Goal: Communication & Community: Answer question/provide support

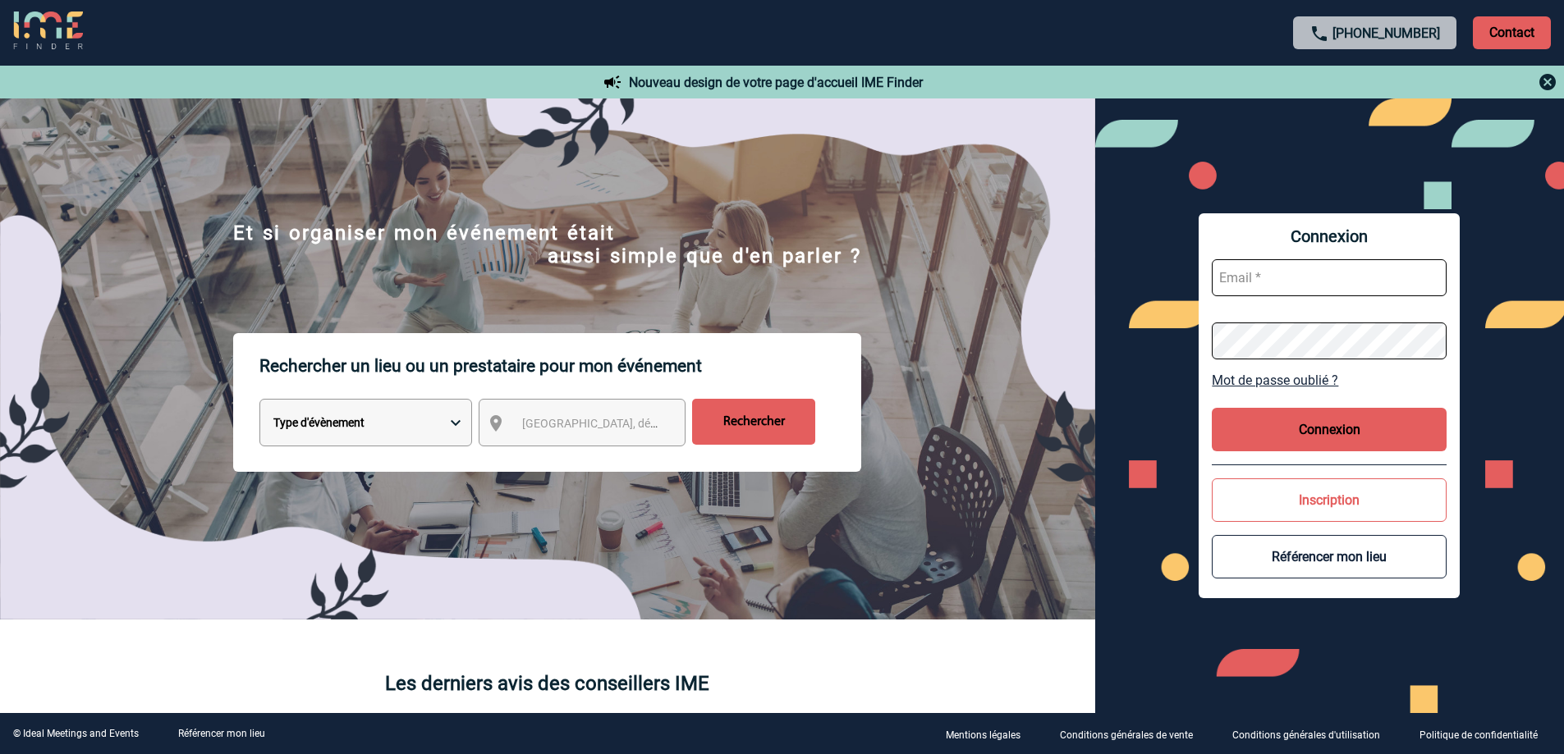
type input "olga.thevel@convatec.com"
click at [1262, 429] on button "Connexion" at bounding box center [1329, 430] width 235 height 44
click at [1299, 443] on button "Connexion" at bounding box center [1329, 430] width 235 height 44
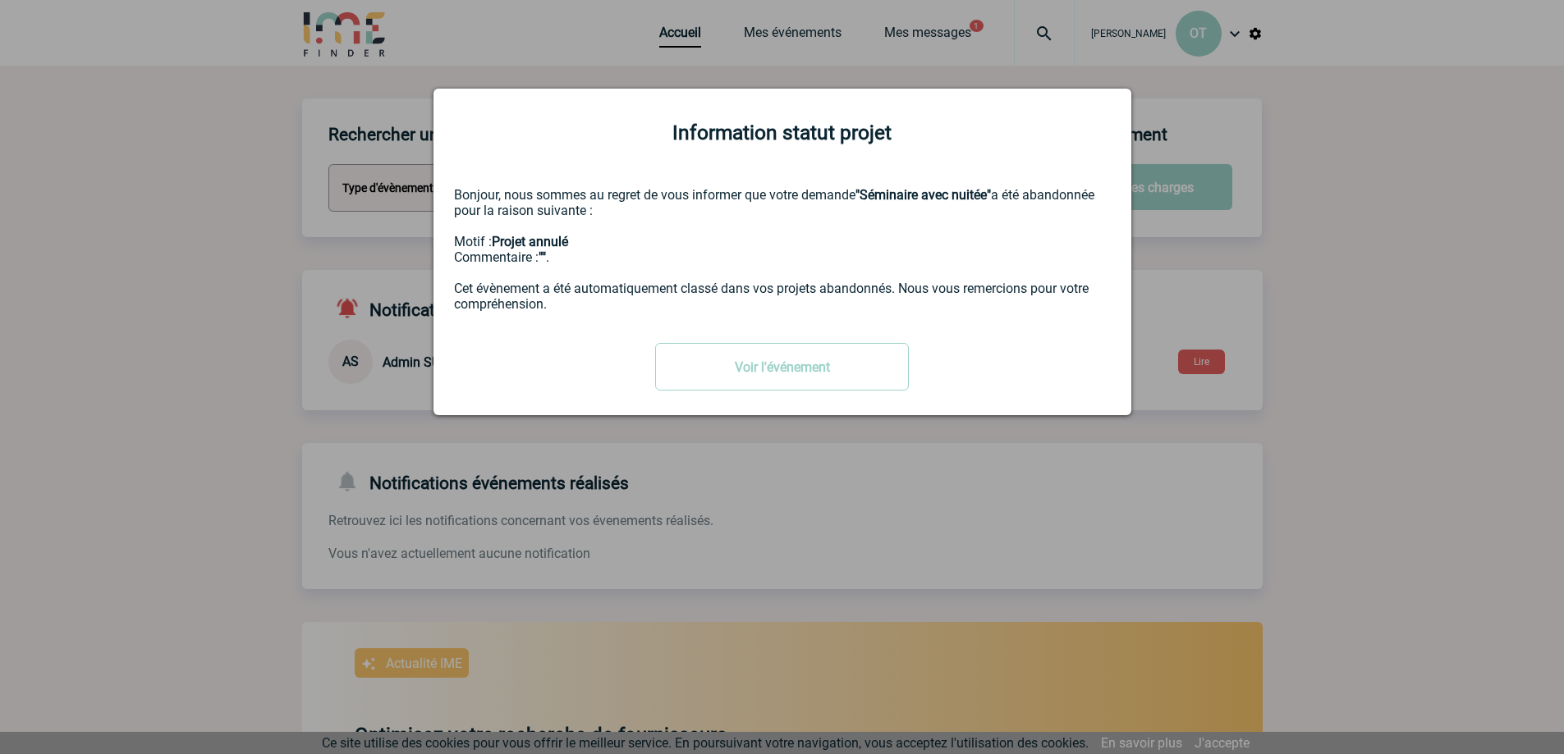
click at [1360, 182] on div at bounding box center [782, 377] width 1564 height 754
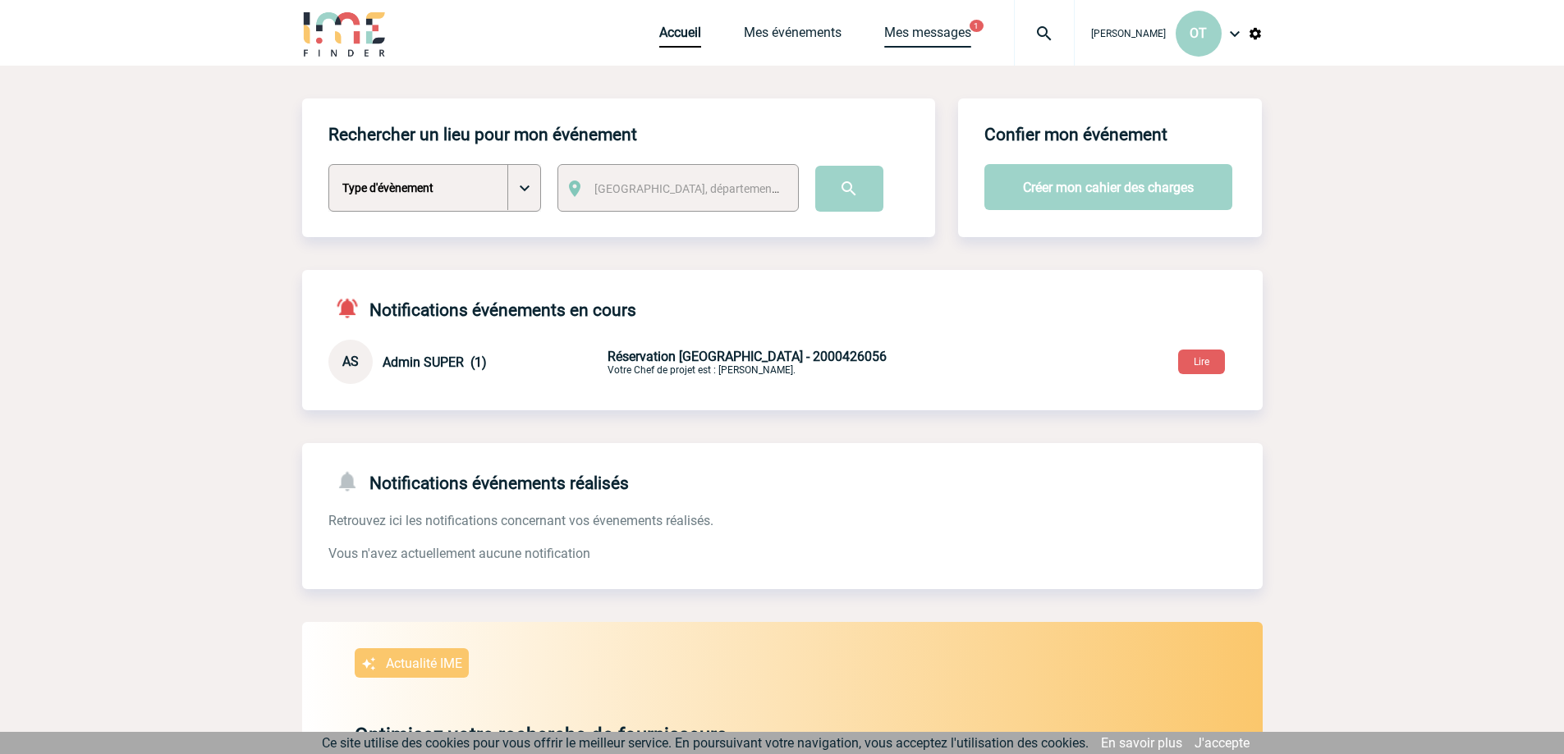
click at [971, 26] on link "Mes messages" at bounding box center [927, 36] width 87 height 23
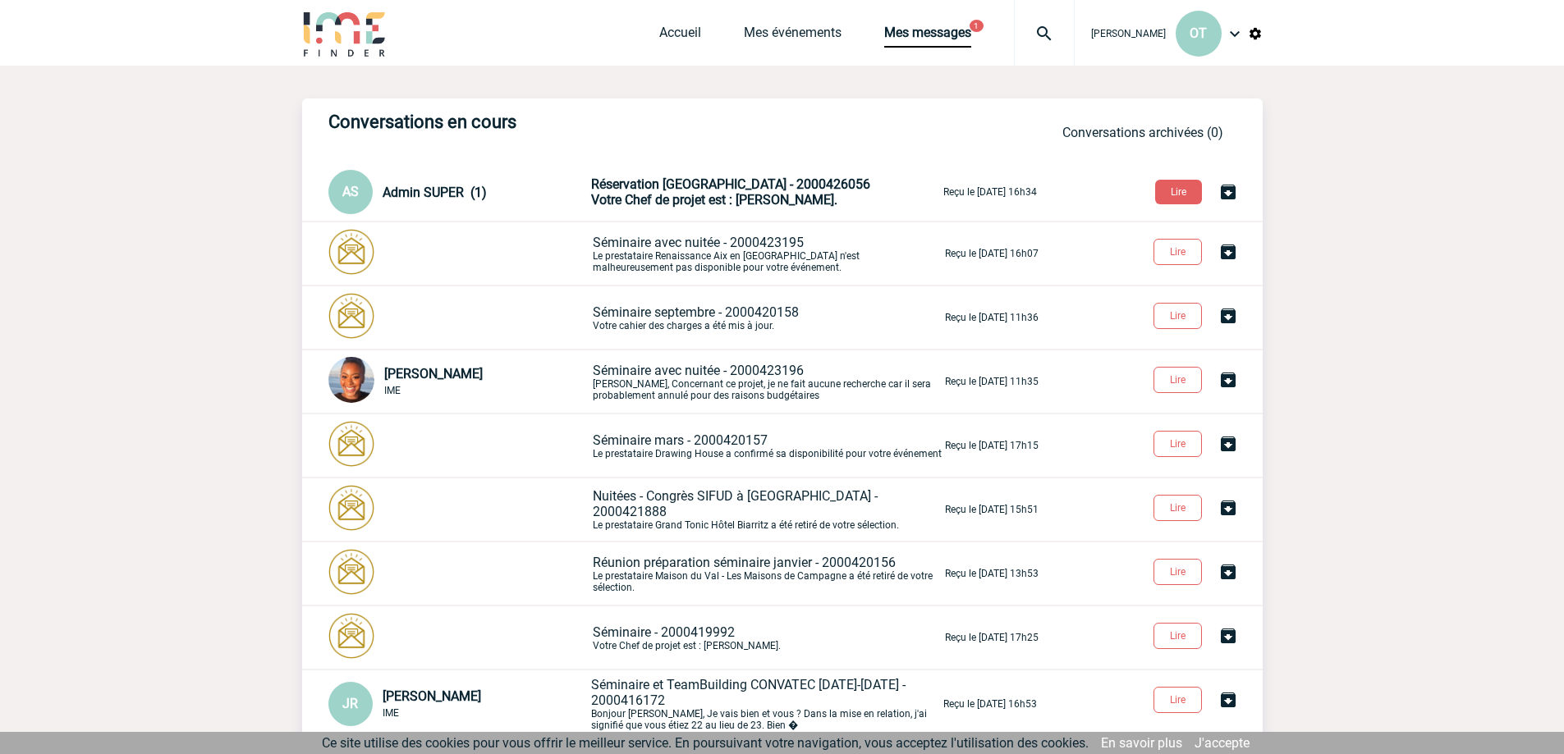
click at [415, 200] on span "Admin SUPER (1)" at bounding box center [435, 193] width 104 height 16
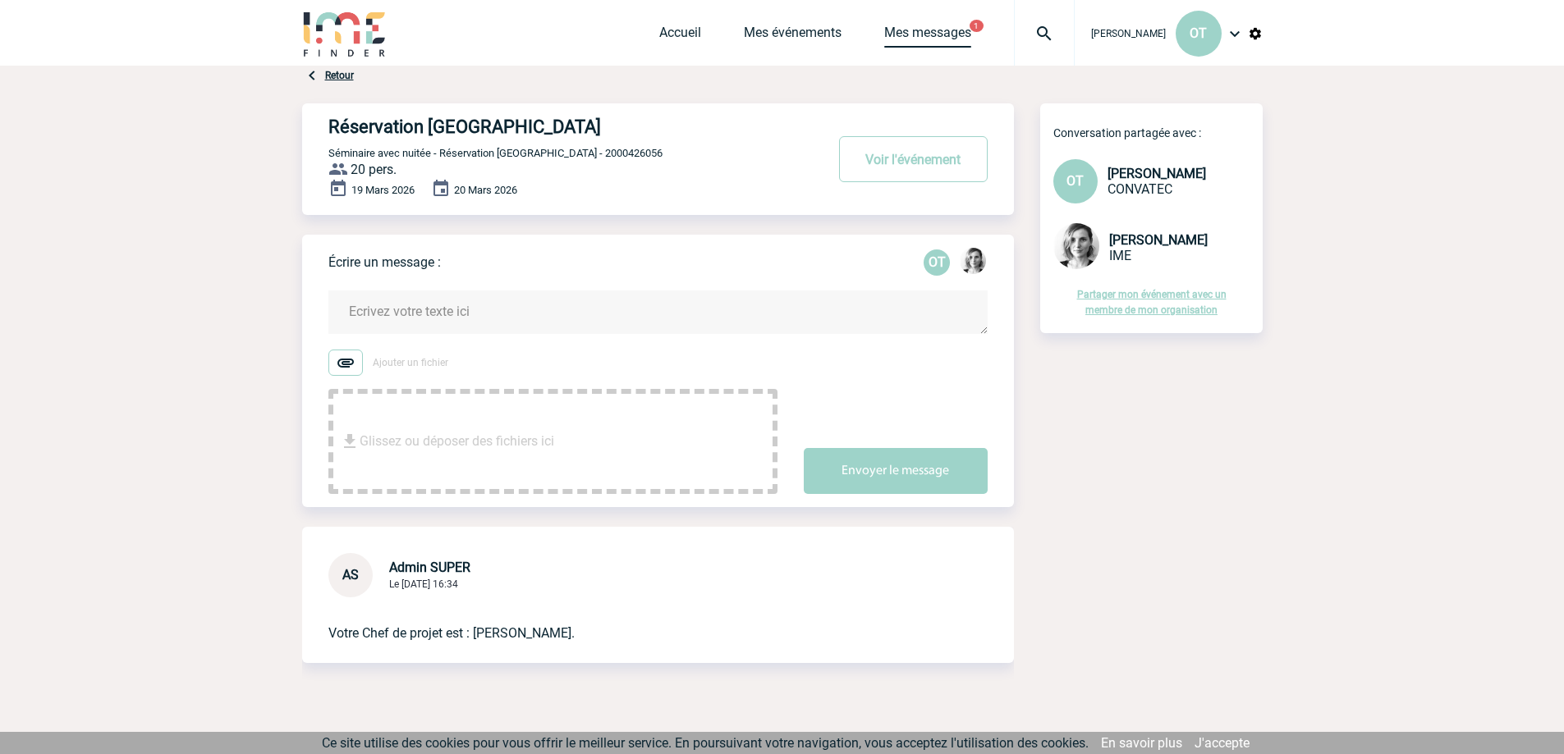
click at [935, 34] on link "Mes messages" at bounding box center [927, 36] width 87 height 23
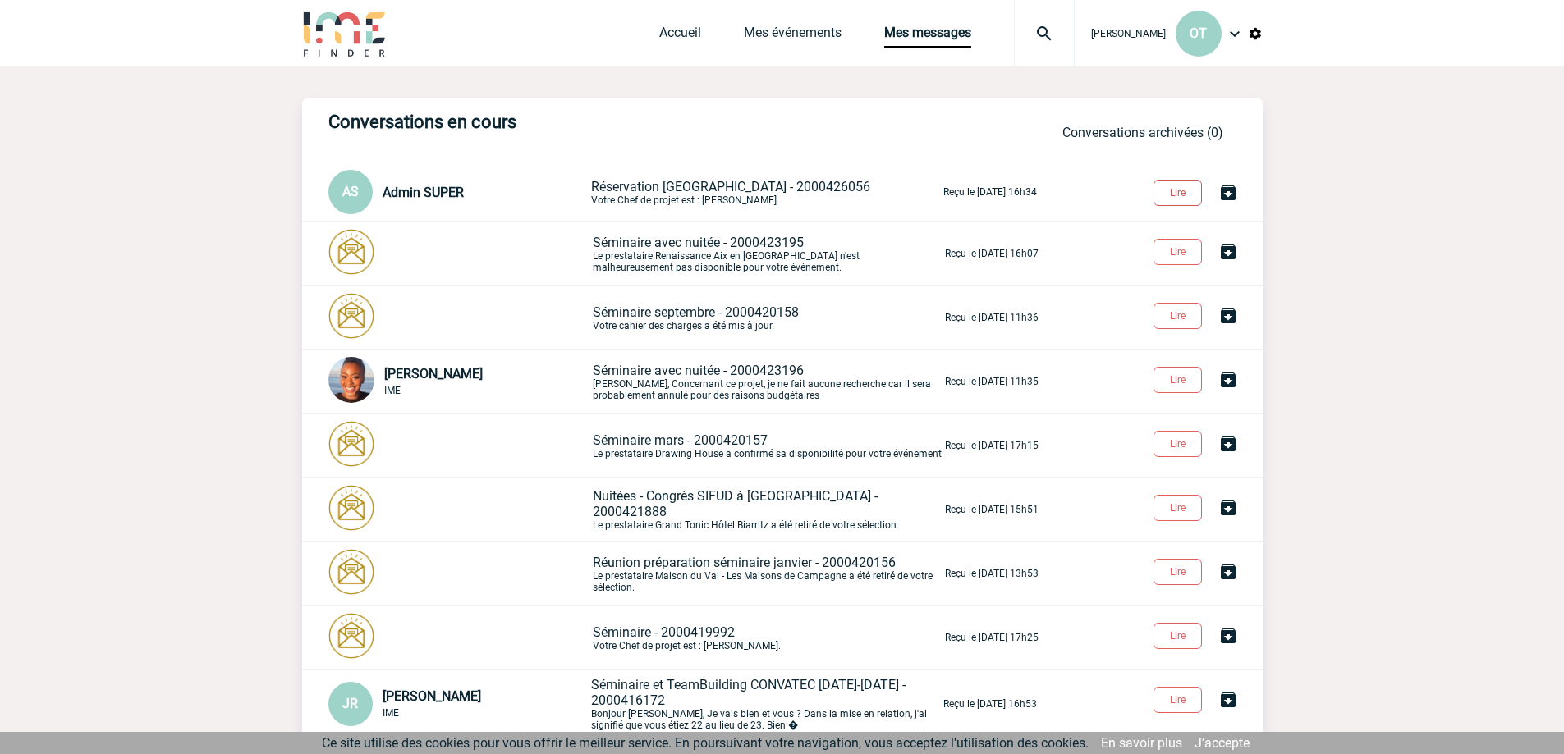
click at [1189, 187] on button "Lire" at bounding box center [1177, 193] width 48 height 26
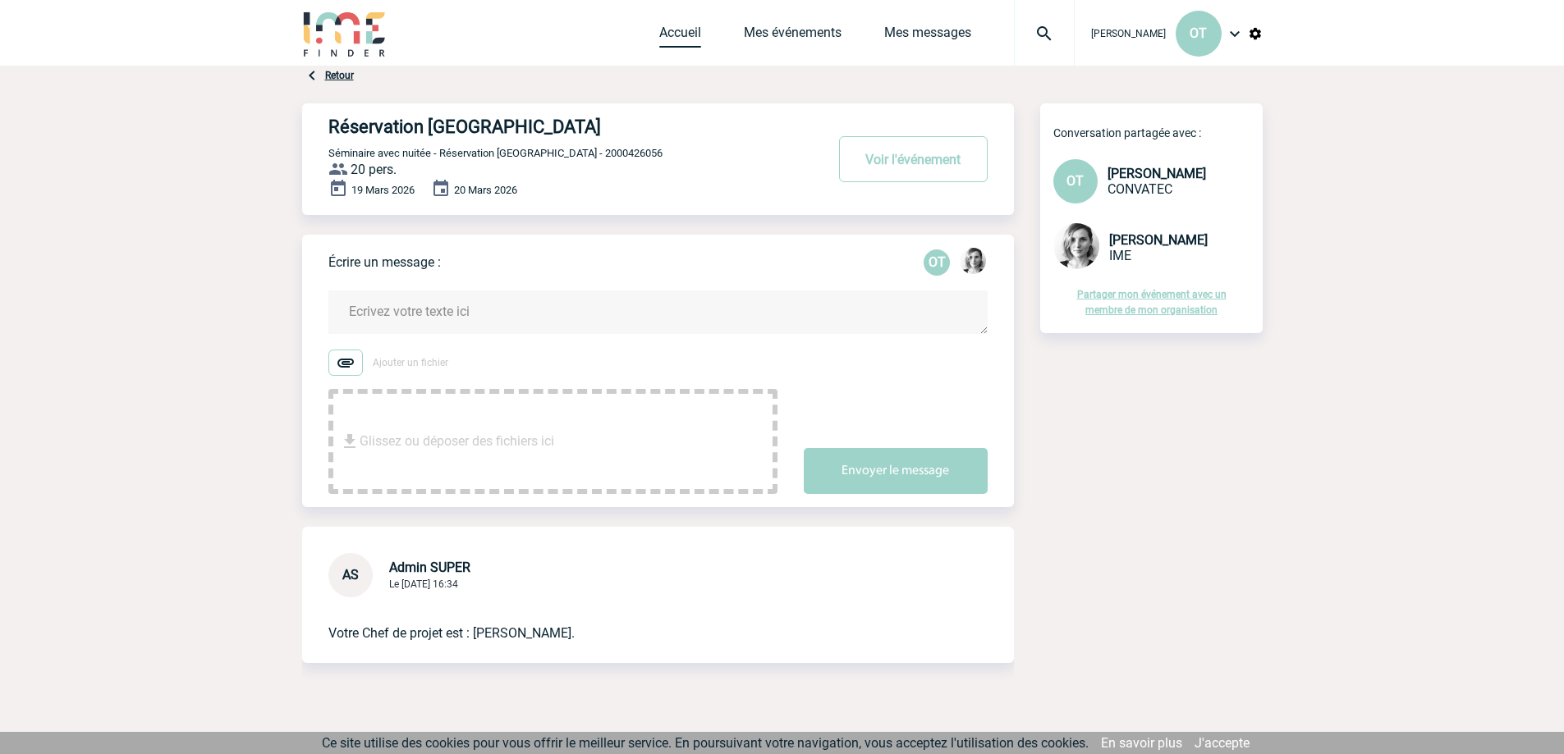
click at [694, 34] on link "Accueil" at bounding box center [680, 36] width 42 height 23
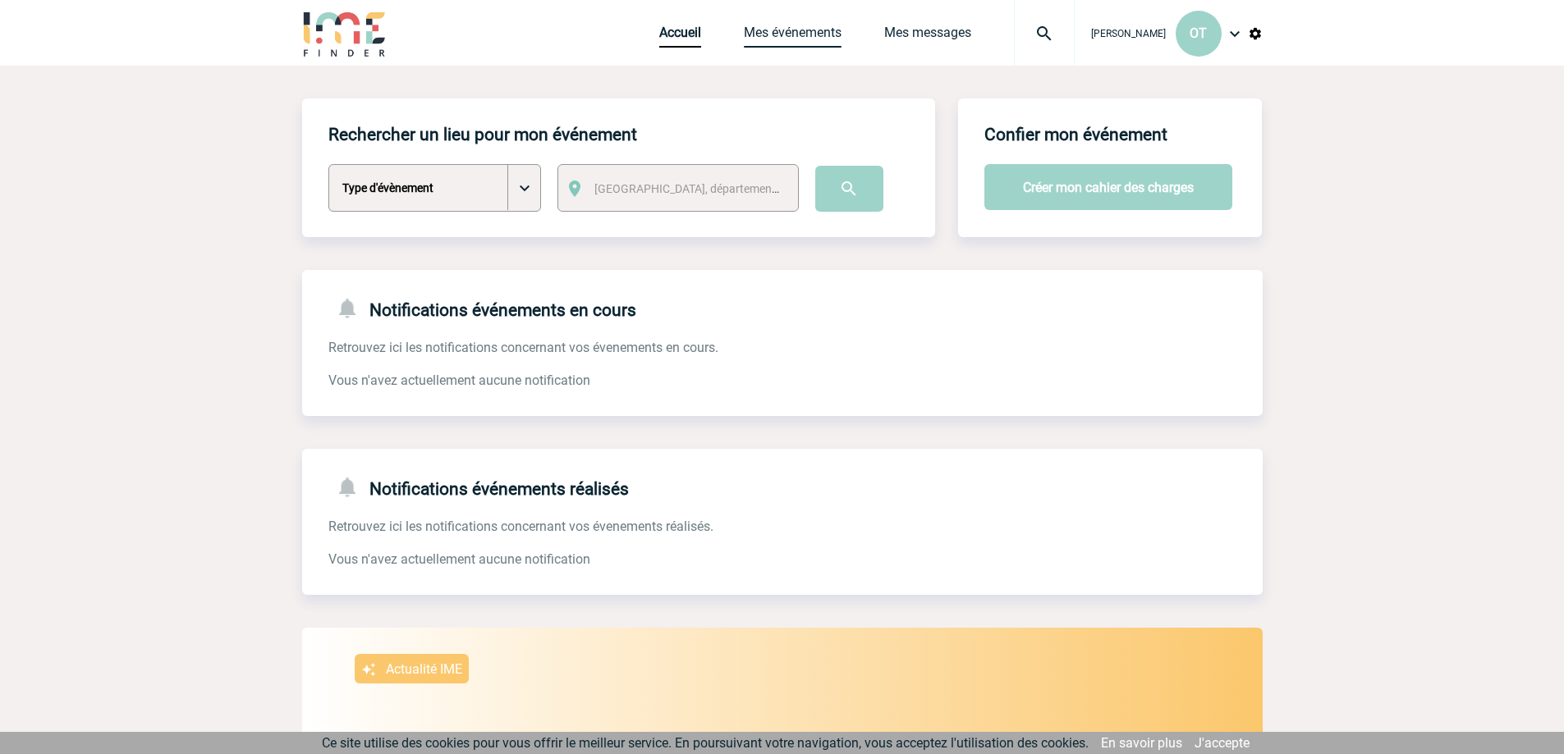
click at [775, 32] on link "Mes événements" at bounding box center [793, 36] width 98 height 23
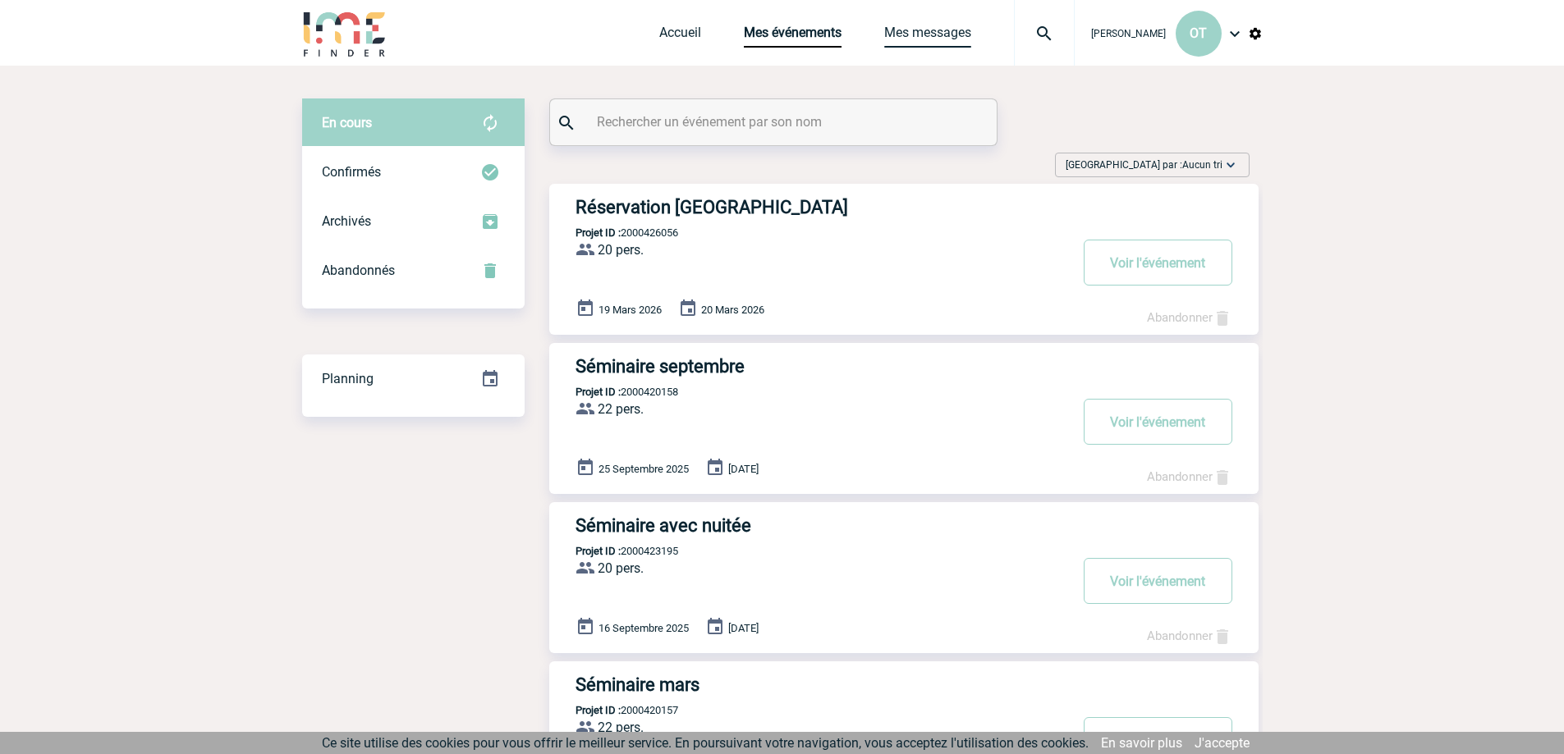
click at [933, 41] on link "Mes messages" at bounding box center [927, 36] width 87 height 23
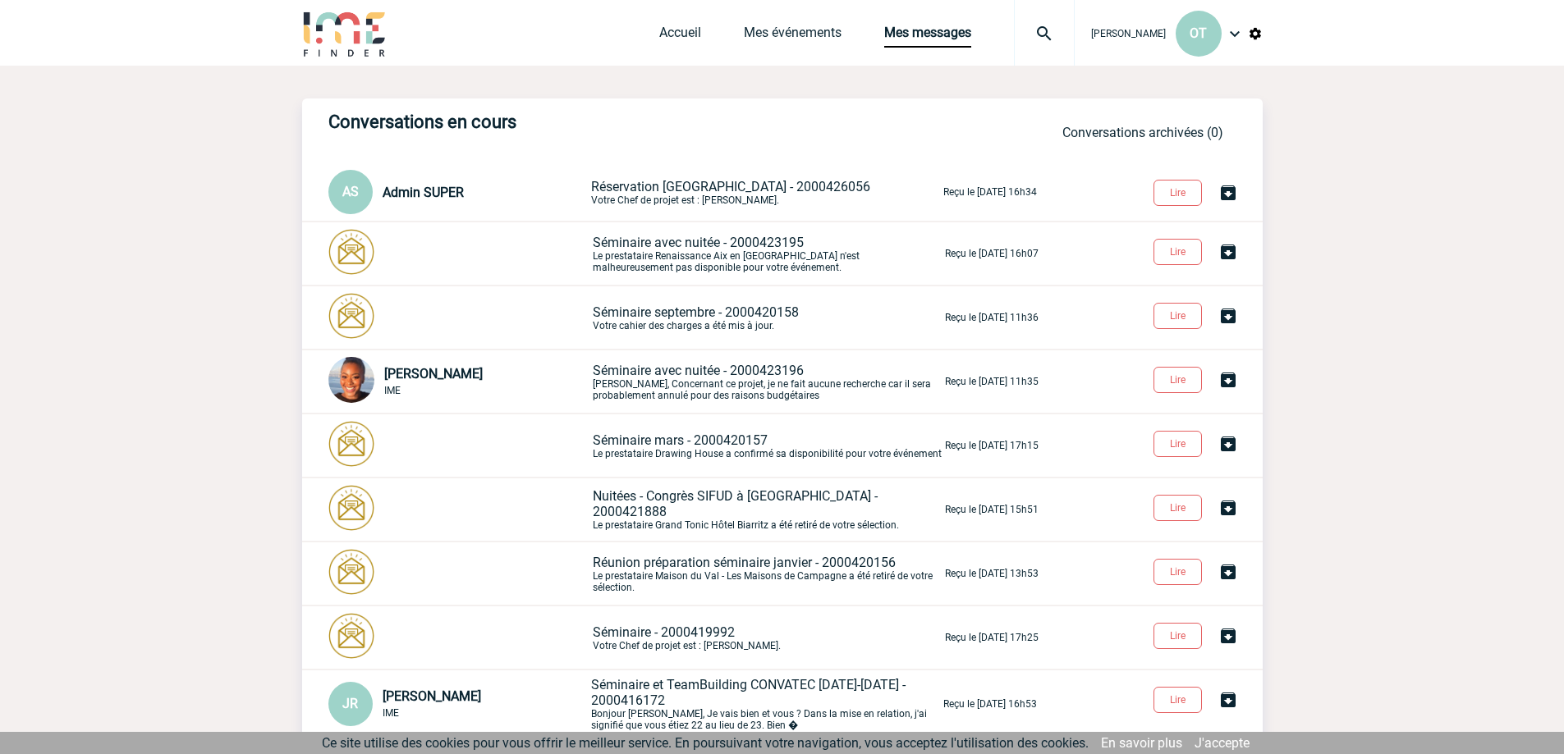
click at [645, 252] on p "Séminaire avec nuitée - 2000423195 Le prestataire Renaissance Aix en [GEOGRAPHI…" at bounding box center [767, 254] width 349 height 39
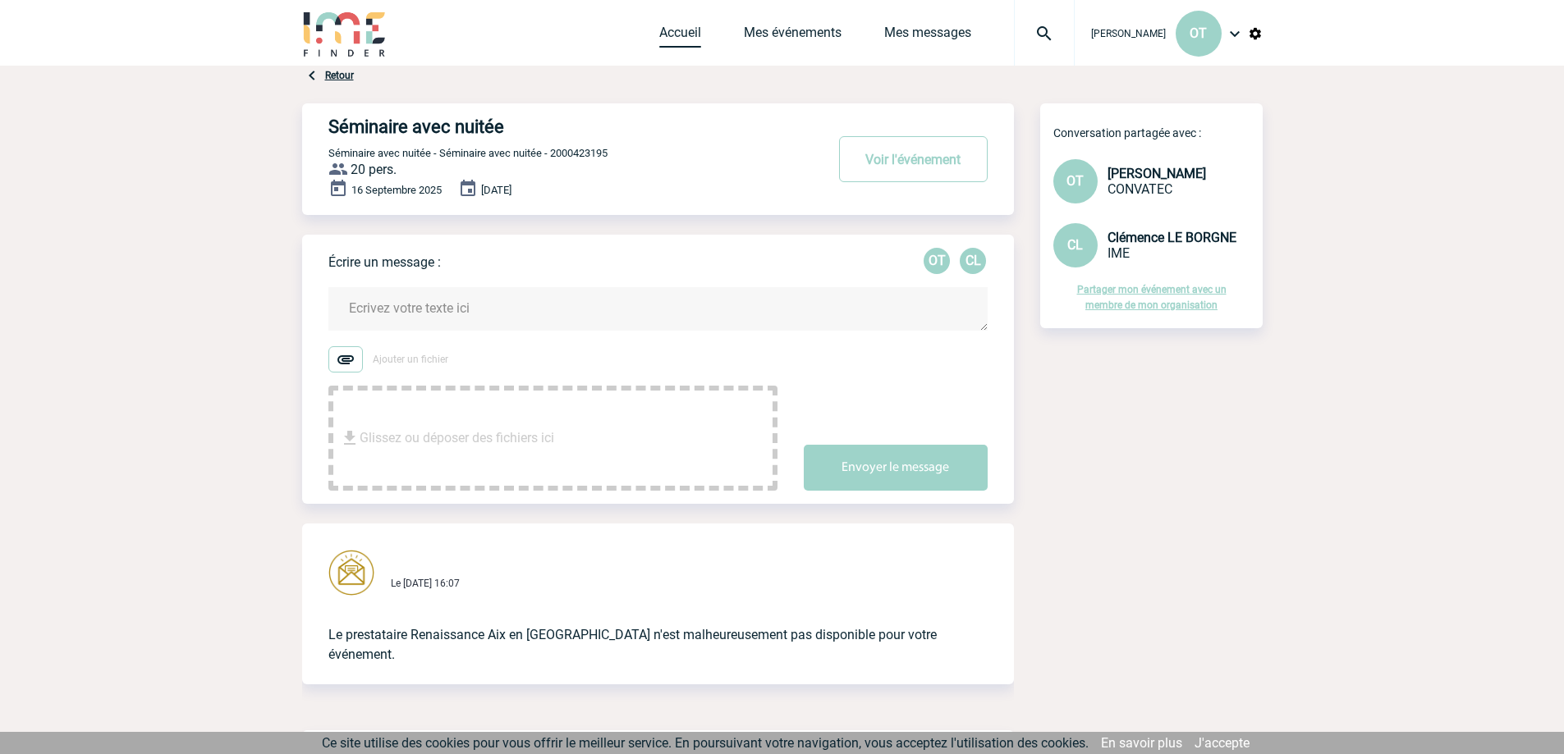
click at [701, 30] on link "Accueil" at bounding box center [680, 36] width 42 height 23
